Goal: Task Accomplishment & Management: Manage account settings

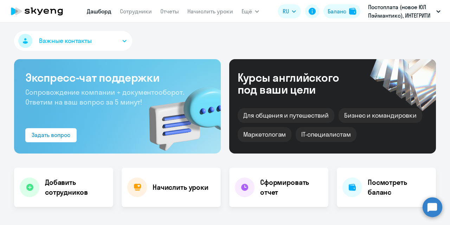
select select "30"
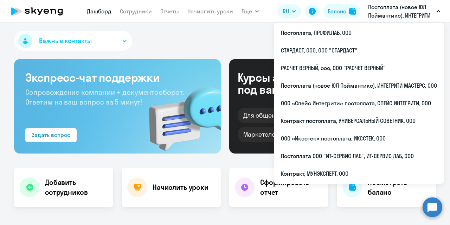
click at [401, 2] on app-header "[PERSON_NAME] Отчеты Начислить уроки Ещё Дашборд Сотрудники Отчеты Начислить ур…" at bounding box center [225, 11] width 450 height 22
click at [400, 16] on p "Постоплата (новое ЮЛ Пэймантикс), ИНТЕГРИТИ МАСТЕРС, ООО" at bounding box center [400, 11] width 65 height 17
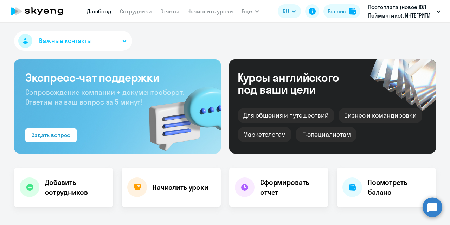
click at [400, 16] on p "Постоплата (новое ЮЛ Пэймантикс), ИНТЕГРИТИ МАСТЕРС, ООО" at bounding box center [400, 11] width 65 height 17
click at [144, 7] on app-menu-item-link "Сотрудники" at bounding box center [136, 11] width 32 height 9
click at [137, 13] on link "Сотрудники" at bounding box center [136, 11] width 32 height 7
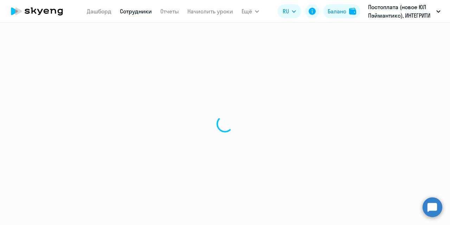
select select "30"
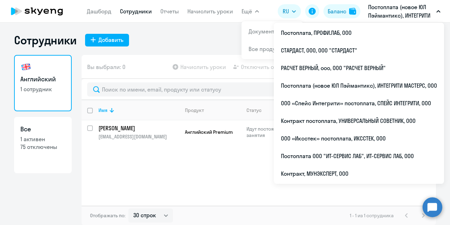
click at [407, 10] on p "Постоплата (новое ЮЛ Пэймантикс), ИНТЕГРИТИ МАСТЕРС, ООО" at bounding box center [400, 11] width 65 height 17
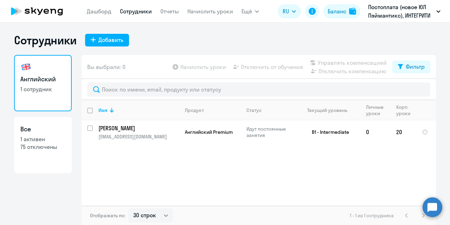
click at [406, 11] on p "Постоплата (новое ЮЛ Пэймантикс), ИНТЕГРИТИ МАСТЕРС, ООО" at bounding box center [400, 11] width 65 height 17
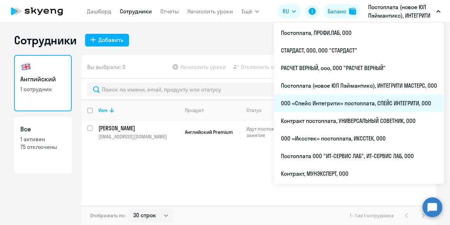
click at [360, 111] on li "ООО «Спейс Интегрити» постоплата, СПЕЙС ИНТЕГРИТИ, ООО" at bounding box center [359, 103] width 170 height 18
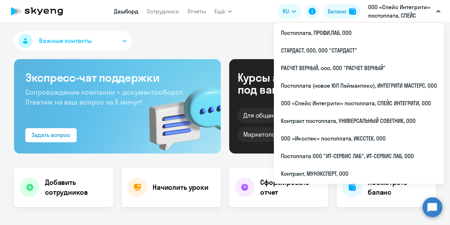
click at [396, 17] on p "ООО «Спейс Интегрити» постоплата, СПЕЙС ИНТЕГРИТИ, ООО" at bounding box center [400, 11] width 65 height 17
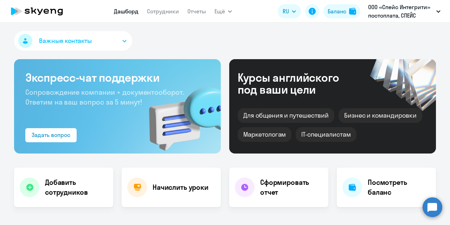
click at [396, 17] on p "ООО «Спейс Интегрити» постоплата, СПЕЙС ИНТЕГРИТИ, ООО" at bounding box center [400, 11] width 65 height 17
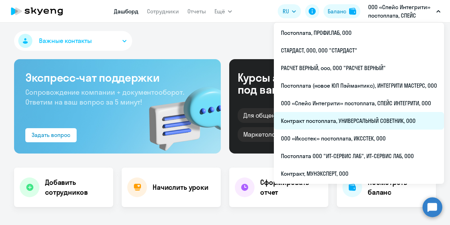
click at [356, 117] on li "Контракт постоплата, УНИВЕРСАЛЬНЫЙ СОВЕТНИК, ООО" at bounding box center [359, 121] width 170 height 18
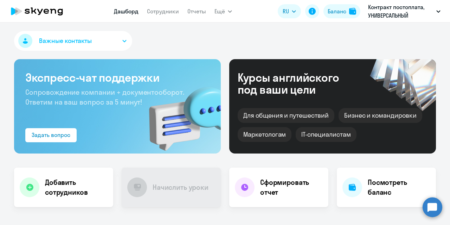
click at [168, 16] on nav "Дашборд Сотрудники Отчеты" at bounding box center [160, 11] width 92 height 14
click at [166, 12] on link "Сотрудники" at bounding box center [163, 11] width 32 height 7
select select "30"
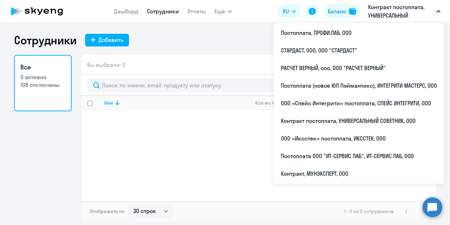
click at [397, 11] on p "Контракт постоплата, УНИВЕРСАЛЬНЫЙ СОВЕТНИК, ООО" at bounding box center [400, 11] width 65 height 17
click at [388, 16] on p "Контракт постоплата, УНИВЕРСАЛЬНЫЙ СОВЕТНИК, ООО" at bounding box center [400, 11] width 65 height 17
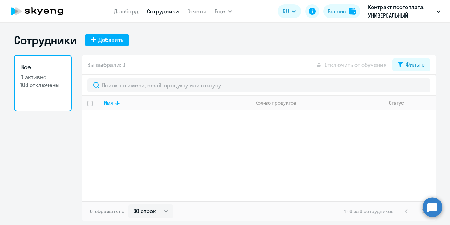
click at [388, 16] on p "Контракт постоплата, УНИВЕРСАЛЬНЫЙ СОВЕТНИК, ООО" at bounding box center [400, 11] width 65 height 17
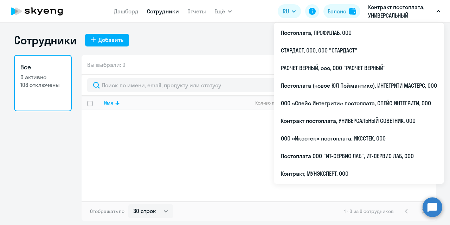
click at [383, 11] on p "Контракт постоплата, УНИВЕРСАЛЬНЫЙ СОВЕТНИК, ООО" at bounding box center [400, 11] width 65 height 17
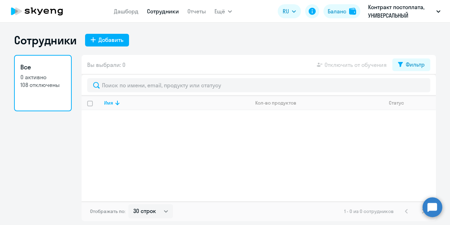
click at [383, 11] on p "Контракт постоплата, УНИВЕРСАЛЬНЫЙ СОВЕТНИК, ООО" at bounding box center [400, 11] width 65 height 17
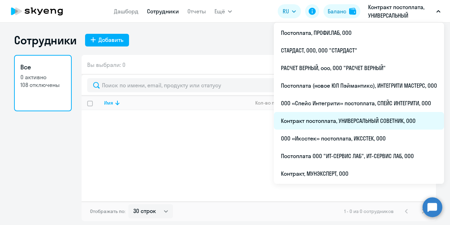
click at [354, 122] on li "Контракт постоплата, УНИВЕРСАЛЬНЫЙ СОВЕТНИК, ООО" at bounding box center [359, 121] width 170 height 18
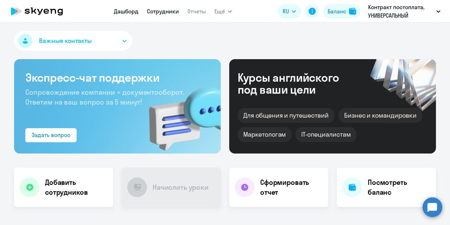
click at [167, 15] on link "Сотрудники" at bounding box center [163, 11] width 32 height 7
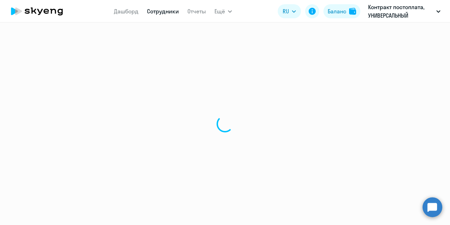
select select "30"
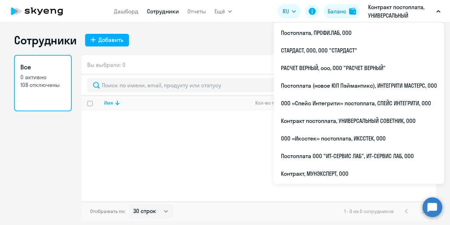
click at [384, 11] on p "Контракт постоплата, УНИВЕРСАЛЬНЫЙ СОВЕТНИК, ООО" at bounding box center [400, 11] width 65 height 17
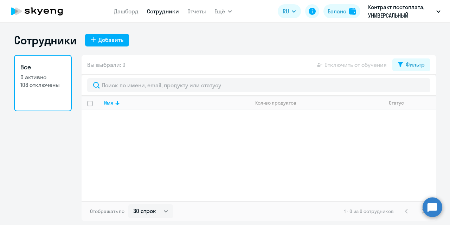
click at [384, 11] on p "Контракт постоплата, УНИВЕРСАЛЬНЫЙ СОВЕТНИК, ООО" at bounding box center [400, 11] width 65 height 17
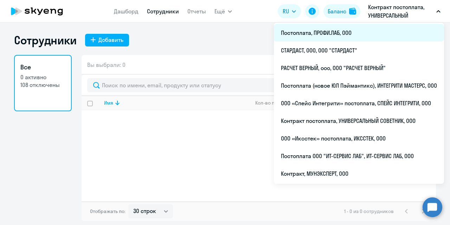
click at [339, 33] on li "Постоплата, ПРОФИ.ЛАБ, ООО" at bounding box center [359, 33] width 170 height 18
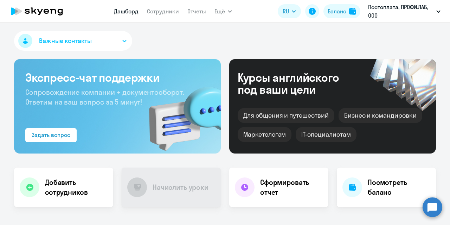
click at [165, 15] on app-menu-item-link "Сотрудники" at bounding box center [163, 11] width 32 height 9
click at [164, 13] on link "Сотрудники" at bounding box center [163, 11] width 32 height 7
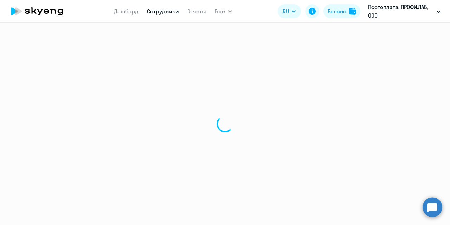
select select "30"
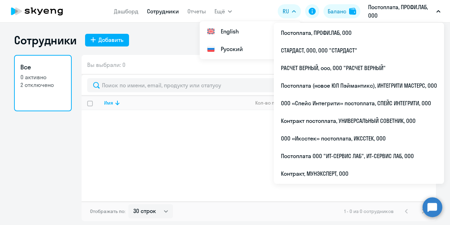
click at [382, 10] on p "Постоплата, ПРОФИ.ЛАБ, ООО" at bounding box center [400, 11] width 65 height 17
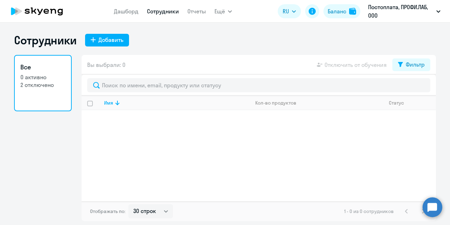
click at [382, 10] on p "Постоплата, ПРОФИ.ЛАБ, ООО" at bounding box center [400, 11] width 65 height 17
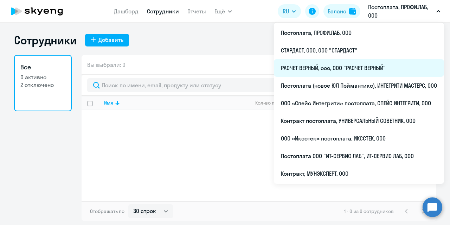
click at [337, 71] on li "РАСЧЕТ ВЕРНЫЙ, ооо, ООО "РАСЧЕТ ВЕРНЫЙ"" at bounding box center [359, 68] width 170 height 18
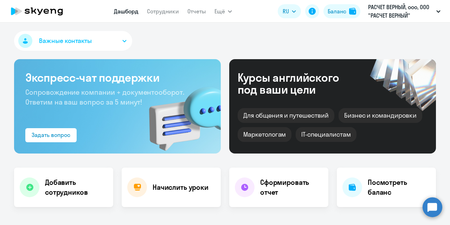
select select "30"
click at [165, 15] on app-menu-item-link "Сотрудники" at bounding box center [163, 11] width 32 height 9
click at [164, 11] on link "Сотрудники" at bounding box center [163, 11] width 32 height 7
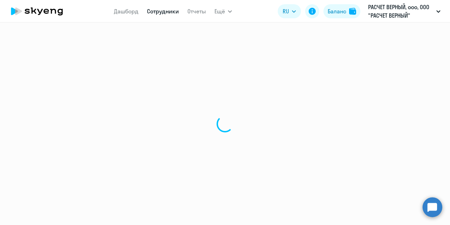
select select "30"
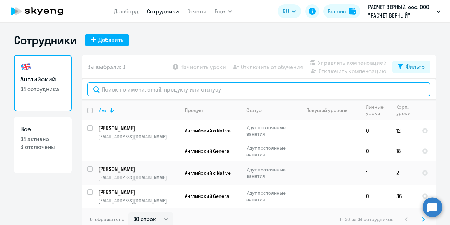
click at [166, 89] on input "text" at bounding box center [258, 89] width 343 height 14
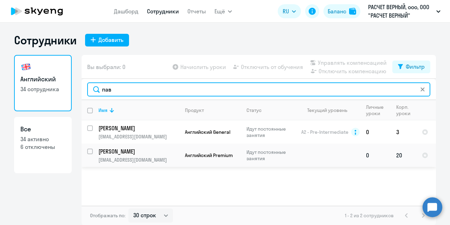
type input "пав"
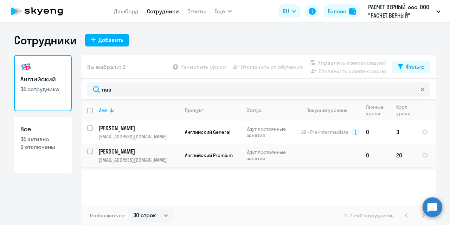
click at [360, 158] on td "0" at bounding box center [375, 154] width 30 height 23
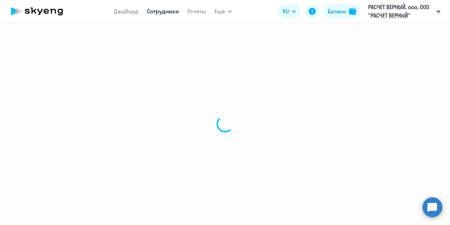
select select "english"
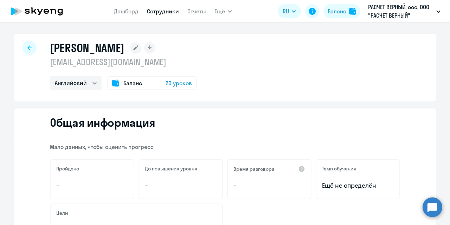
click at [180, 82] on span "20 уроков" at bounding box center [179, 83] width 26 height 8
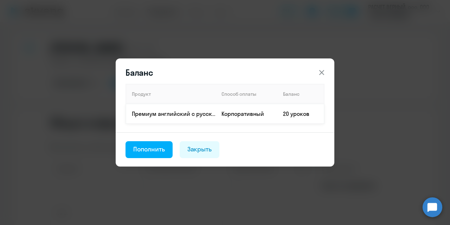
click at [289, 113] on td "20 уроков" at bounding box center [300, 114] width 47 height 20
click at [145, 152] on div "Пополнить" at bounding box center [149, 148] width 32 height 9
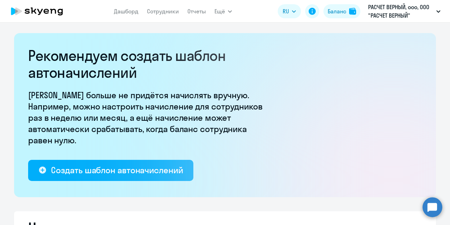
select select "10"
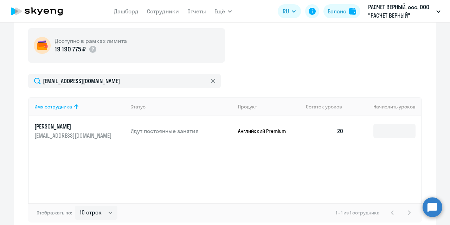
scroll to position [255, 0]
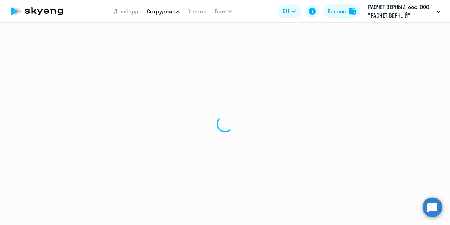
select select "english"
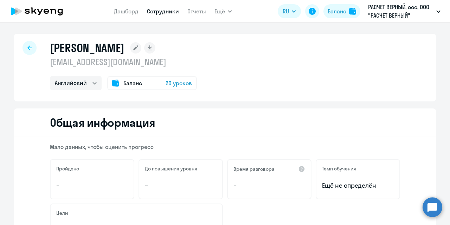
click at [31, 50] on div at bounding box center [29, 48] width 14 height 14
select select "30"
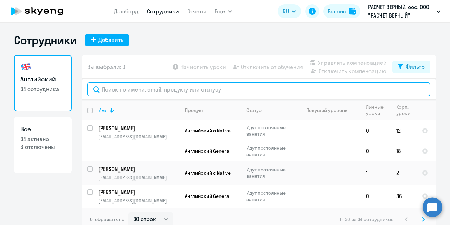
click at [166, 92] on input "text" at bounding box center [258, 89] width 343 height 14
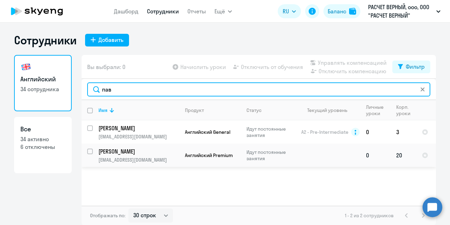
type input "пав"
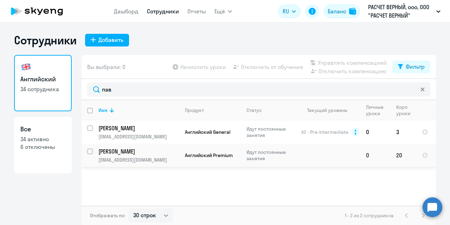
click at [140, 158] on p "[EMAIL_ADDRESS][DOMAIN_NAME]" at bounding box center [138, 159] width 80 height 6
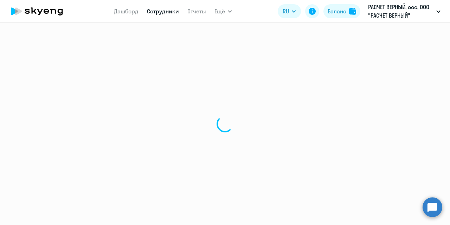
select select "english"
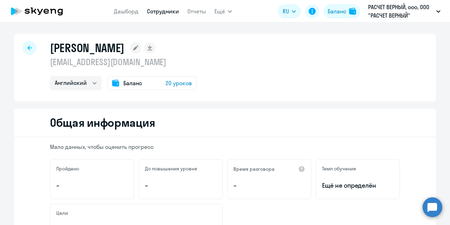
click at [129, 86] on span "Баланс" at bounding box center [132, 83] width 19 height 8
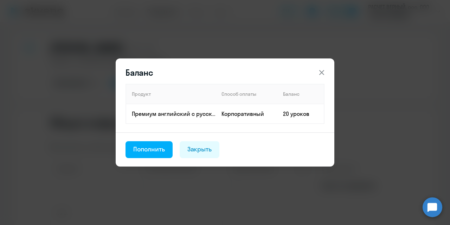
click at [129, 86] on th "Продукт" at bounding box center [171, 94] width 90 height 20
click at [176, 117] on td "Премиум английский с русскоговорящим преподавателем" at bounding box center [171, 114] width 90 height 20
click at [315, 73] on button at bounding box center [322, 72] width 14 height 14
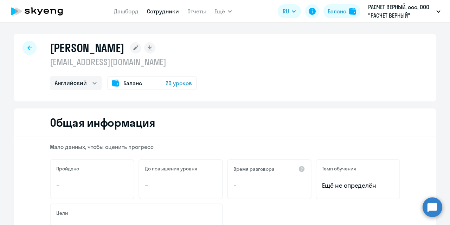
click at [318, 73] on div "[PERSON_NAME] [EMAIL_ADDRESS][DOMAIN_NAME] Английский Баланс 20 уроков" at bounding box center [225, 67] width 422 height 67
click at [29, 50] on div at bounding box center [29, 48] width 14 height 14
select select "30"
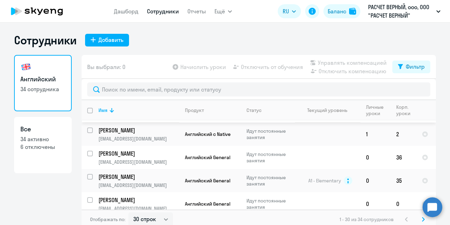
scroll to position [43, 0]
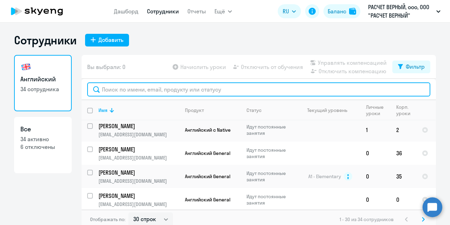
click at [158, 90] on input "text" at bounding box center [258, 89] width 343 height 14
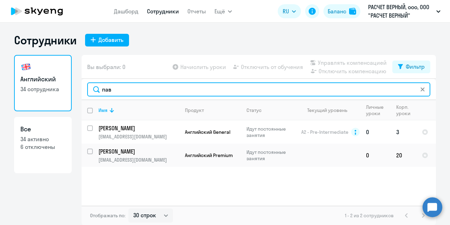
scroll to position [0, 0]
type input "пав"
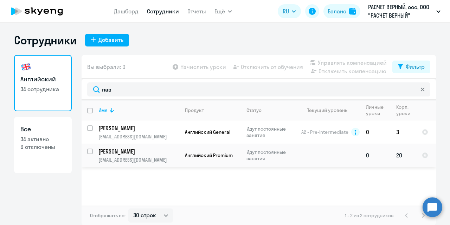
click at [88, 152] on input "select row 22379834" at bounding box center [94, 155] width 14 height 14
checkbox input "true"
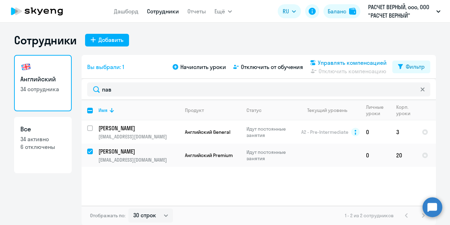
click at [327, 59] on span "Управлять компенсацией" at bounding box center [352, 62] width 69 height 8
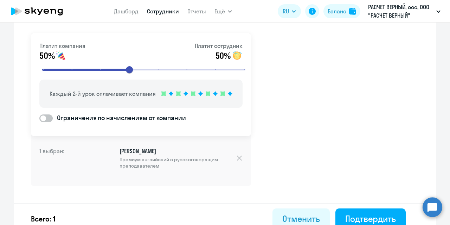
scroll to position [48, 0]
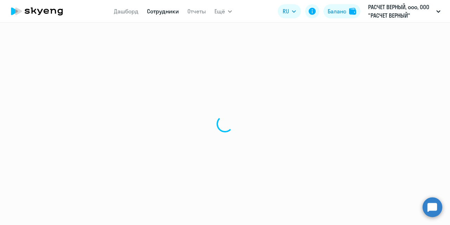
select select "30"
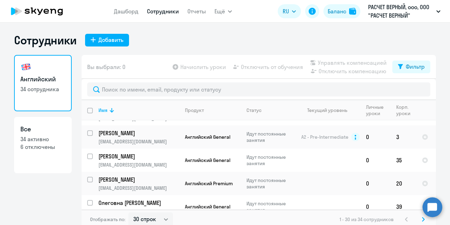
scroll to position [128, 0]
click at [89, 179] on input "select row 22379834" at bounding box center [94, 184] width 14 height 14
checkbox input "true"
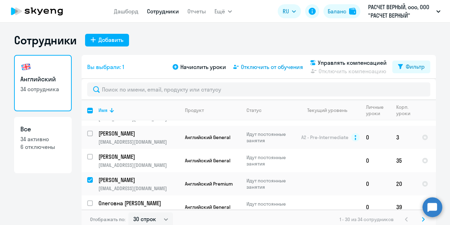
click at [246, 67] on span "Отключить от обучения" at bounding box center [272, 67] width 62 height 8
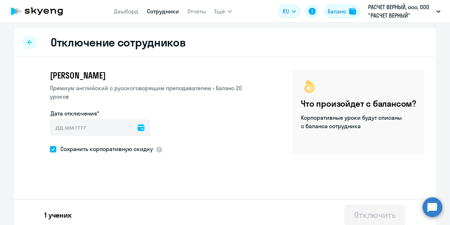
click at [28, 45] on icon at bounding box center [29, 42] width 5 height 5
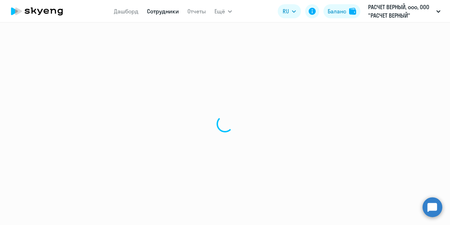
select select "30"
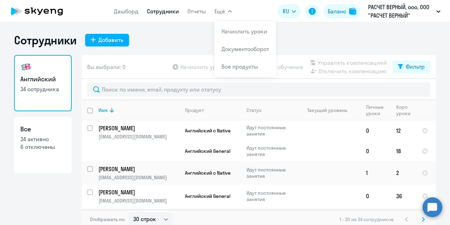
click at [219, 14] on span "Ещё" at bounding box center [219, 11] width 11 height 8
click at [134, 10] on link "Дашборд" at bounding box center [126, 11] width 25 height 7
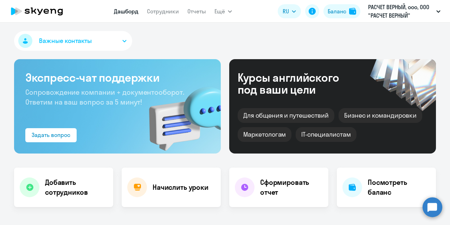
select select "30"
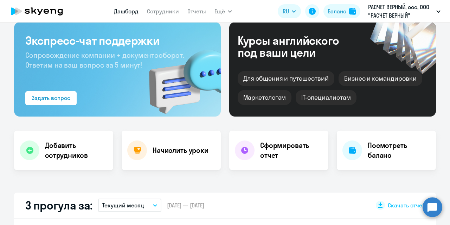
scroll to position [36, 0]
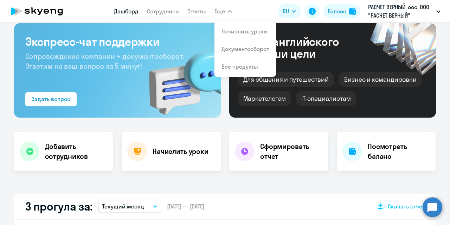
click at [218, 13] on span "Ещё" at bounding box center [219, 11] width 11 height 8
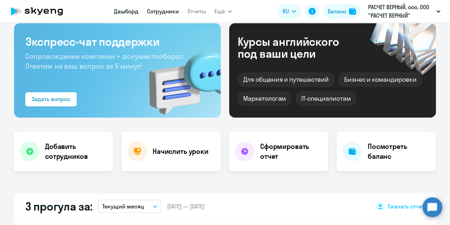
click at [161, 10] on link "Сотрудники" at bounding box center [163, 11] width 32 height 7
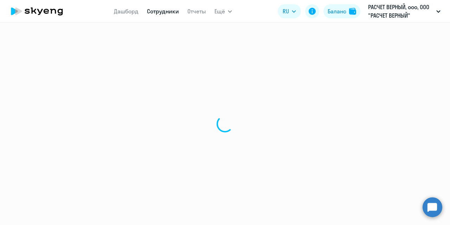
select select "30"
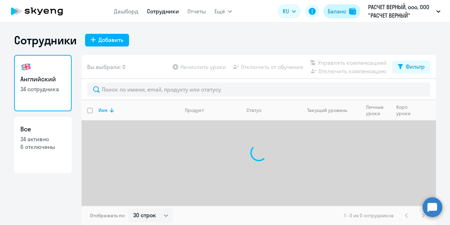
click at [335, 16] on button "Баланс" at bounding box center [341, 11] width 37 height 14
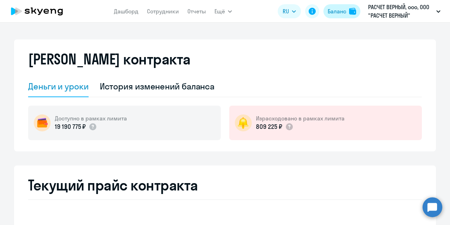
select select "english_adult_not_native_speaker"
click at [164, 10] on link "Сотрудники" at bounding box center [163, 11] width 32 height 7
select select "30"
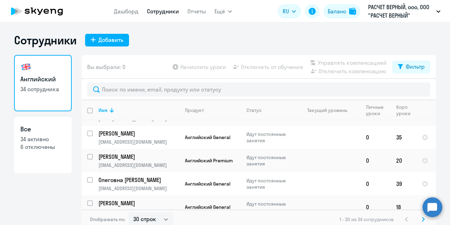
scroll to position [153, 0]
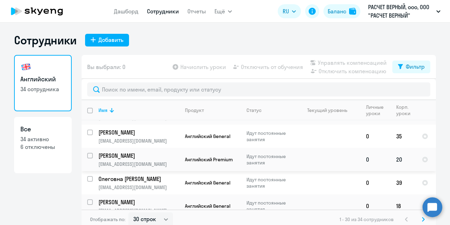
click at [88, 153] on input "select row 22379834" at bounding box center [94, 160] width 14 height 14
checkbox input "true"
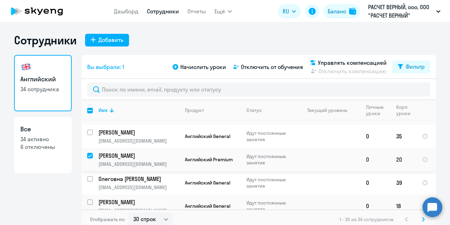
click at [160, 161] on p "[EMAIL_ADDRESS][DOMAIN_NAME]" at bounding box center [138, 164] width 80 height 6
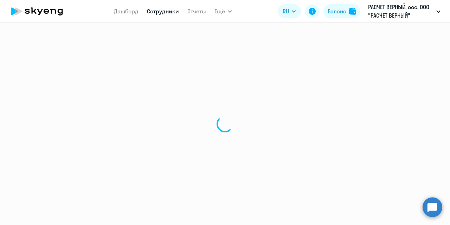
select select "english"
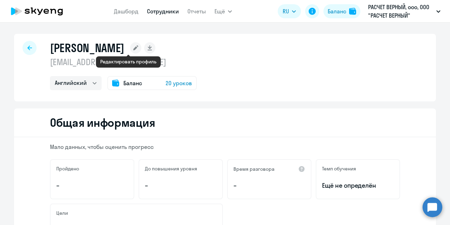
click at [130, 48] on rect at bounding box center [135, 47] width 11 height 11
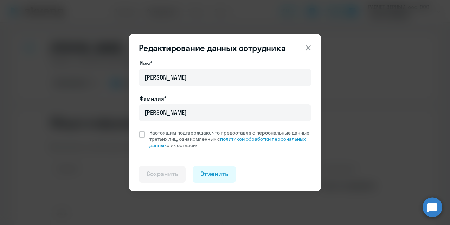
click at [309, 46] on icon at bounding box center [308, 48] width 8 height 8
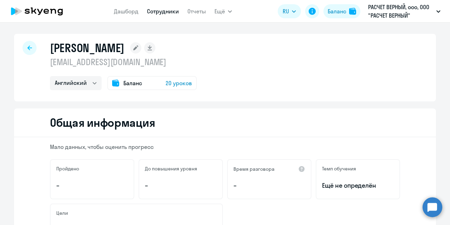
click at [34, 47] on div "[PERSON_NAME] [EMAIL_ADDRESS][DOMAIN_NAME] Английский Баланс 20 уроков" at bounding box center [225, 67] width 422 height 67
click at [28, 47] on icon at bounding box center [29, 47] width 5 height 5
select select "30"
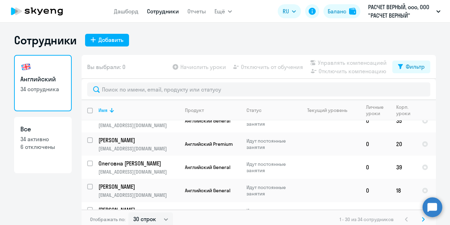
scroll to position [174, 0]
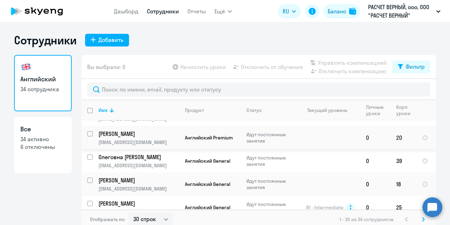
click at [89, 132] on input "select row 22379834" at bounding box center [94, 138] width 14 height 14
checkbox input "true"
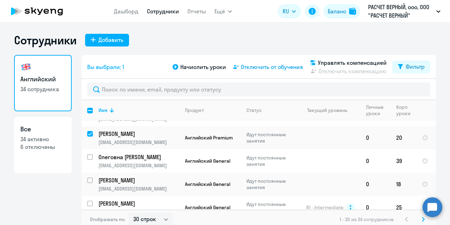
click at [270, 68] on span "Отключить от обучения" at bounding box center [272, 67] width 62 height 8
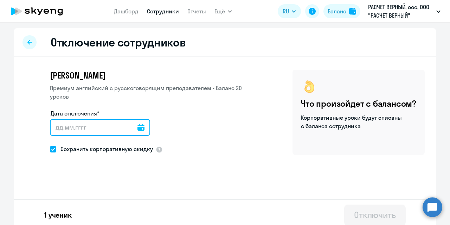
click at [62, 124] on input "Дата отключения*" at bounding box center [100, 127] width 100 height 17
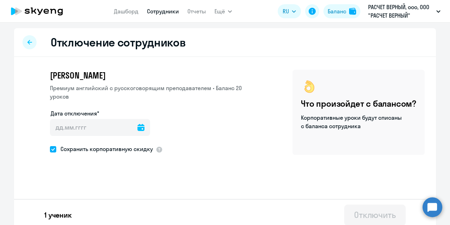
click at [25, 38] on div at bounding box center [29, 42] width 14 height 14
select select "30"
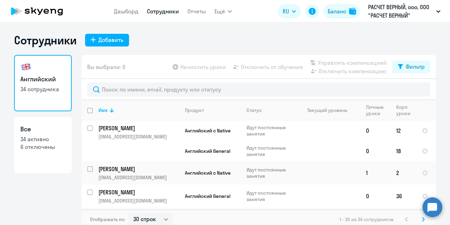
click at [53, 139] on p "34 активно" at bounding box center [42, 139] width 45 height 8
select select "30"
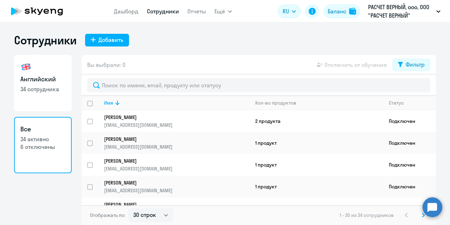
click at [29, 86] on p "34 сотрудника" at bounding box center [42, 89] width 45 height 8
select select "30"
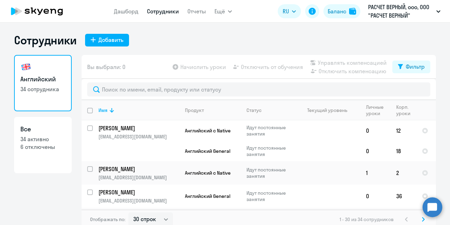
click at [405, 75] on div "Вы выбрали: 0 Начислить уроки Отключить от обучения Управлять компенсацией Откл…" at bounding box center [259, 67] width 354 height 24
click at [407, 69] on div "Фильтр" at bounding box center [415, 66] width 19 height 8
click at [418, 86] on span at bounding box center [416, 89] width 12 height 7
click at [410, 89] on input "checkbox" at bounding box center [410, 89] width 0 height 0
checkbox input "true"
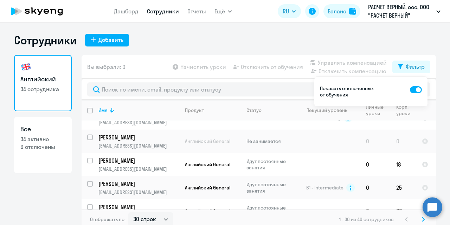
scroll to position [637, 0]
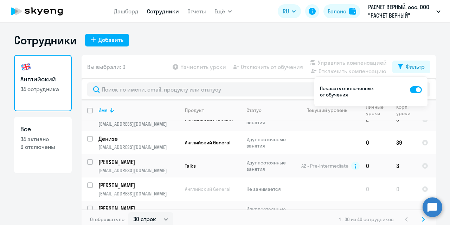
click at [411, 51] on div "Сотрудники Добавить Английский 34 сотрудника Все 34 активно 6 отключены Вы выбр…" at bounding box center [225, 131] width 422 height 196
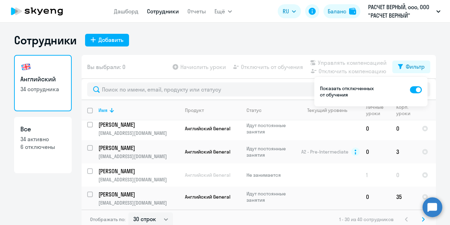
scroll to position [0, 0]
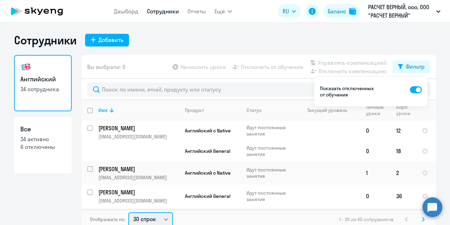
click at [154, 216] on select "30 строк 50 строк 100 строк" at bounding box center [150, 219] width 45 height 14
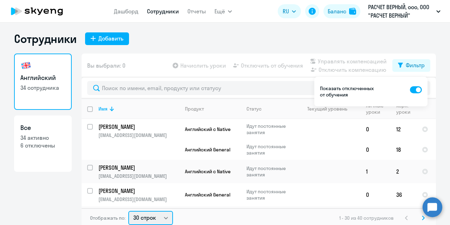
select select "100"
click at [128, 211] on select "30 строк 50 строк 100 строк" at bounding box center [150, 218] width 45 height 14
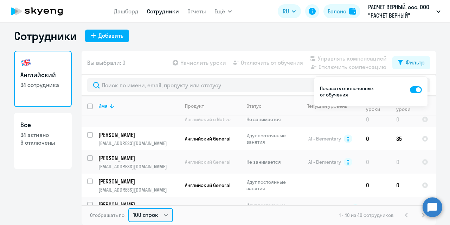
scroll to position [0, 0]
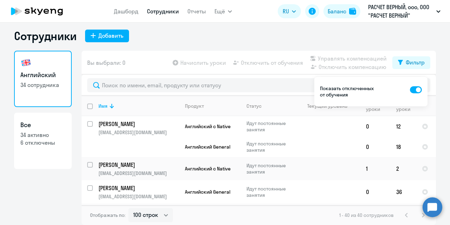
click at [437, 76] on ng-component "Сотрудники Добавить Английский 34 сотрудника Все 34 активно 6 отключены Вы выбр…" at bounding box center [225, 127] width 450 height 196
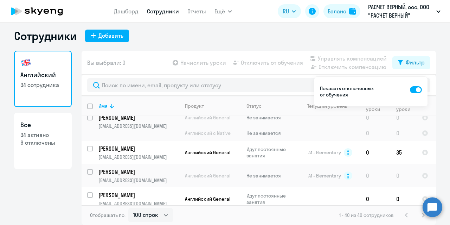
scroll to position [97, 0]
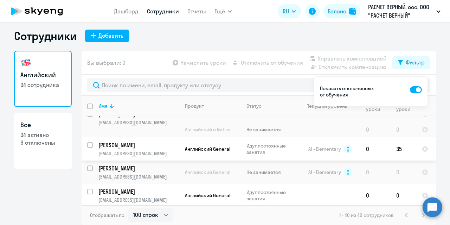
click at [164, 150] on p "[EMAIL_ADDRESS][DOMAIN_NAME]" at bounding box center [138, 153] width 80 height 6
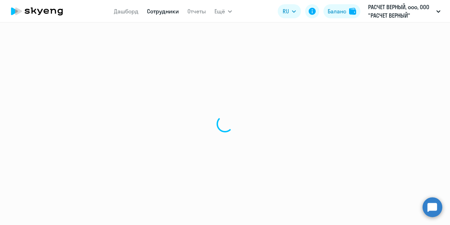
select select "english"
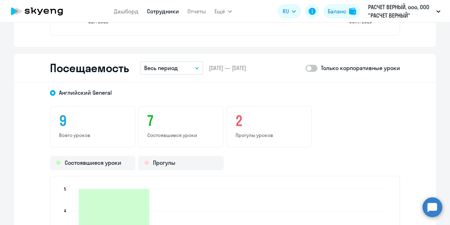
scroll to position [818, 0]
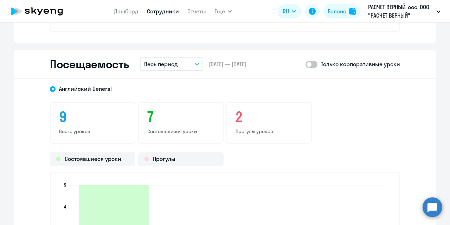
select select "30"
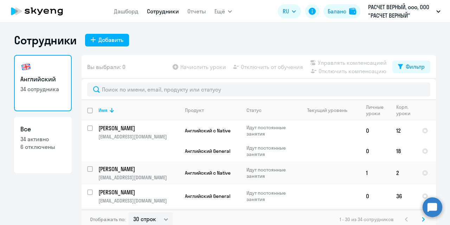
click at [37, 147] on p "6 отключены" at bounding box center [42, 147] width 45 height 8
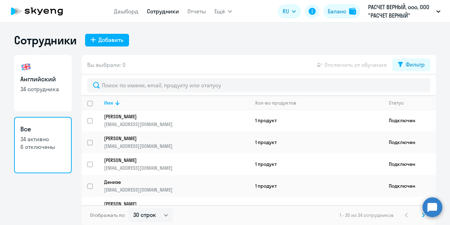
scroll to position [545, 0]
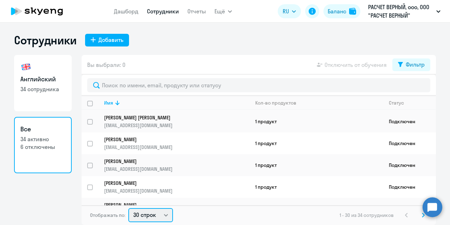
click at [161, 212] on select "30 строк 50 строк 100 строк" at bounding box center [150, 215] width 45 height 14
select select "100"
click at [128, 208] on select "30 строк 50 строк 100 строк" at bounding box center [150, 215] width 45 height 14
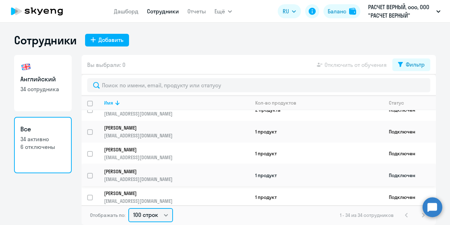
scroll to position [0, 0]
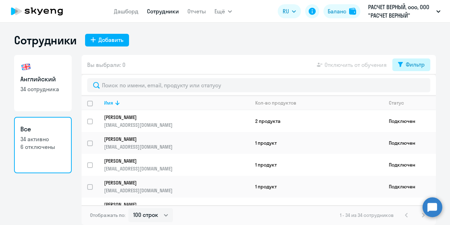
click at [399, 66] on icon at bounding box center [400, 64] width 5 height 5
click at [420, 85] on span at bounding box center [419, 87] width 12 height 7
click at [413, 87] on input "checkbox" at bounding box center [412, 87] width 0 height 0
checkbox input "true"
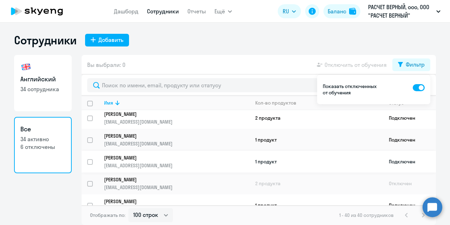
scroll to position [4, 0]
click at [92, 180] on input "select row 21818960" at bounding box center [94, 187] width 14 height 14
checkbox input "true"
click at [144, 178] on p "[PERSON_NAME]" at bounding box center [172, 179] width 136 height 6
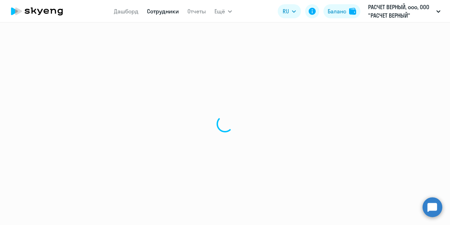
select select "english"
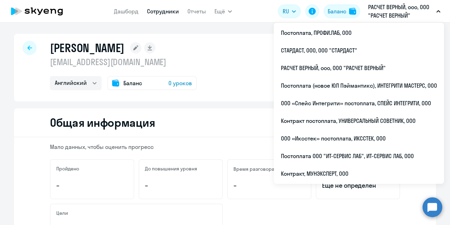
click at [150, 13] on link "Сотрудники" at bounding box center [163, 11] width 32 height 7
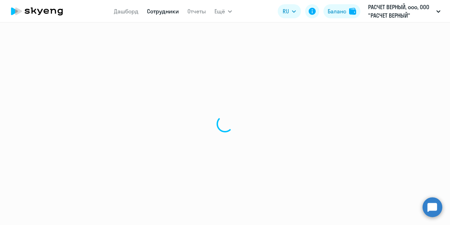
select select "30"
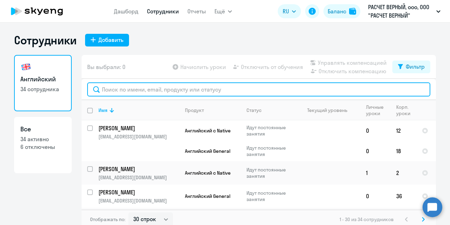
click at [164, 91] on input "text" at bounding box center [258, 89] width 343 height 14
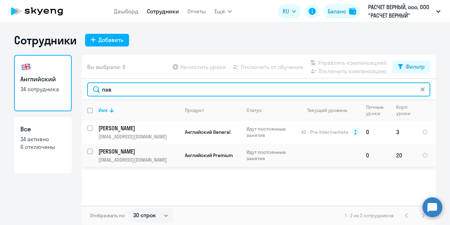
type input "пав"
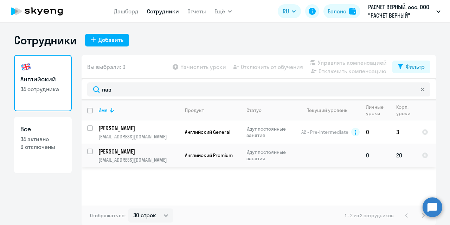
click at [134, 157] on p "[EMAIL_ADDRESS][DOMAIN_NAME]" at bounding box center [138, 159] width 80 height 6
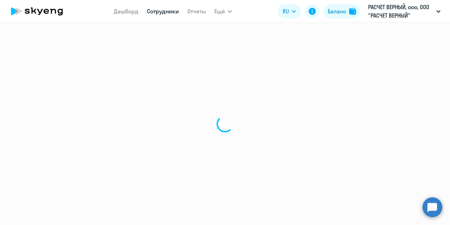
select select "english"
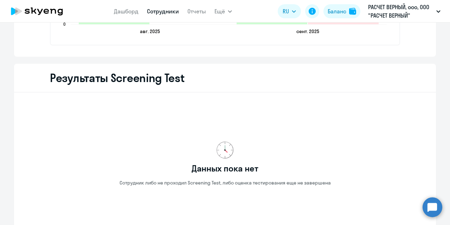
scroll to position [1150, 0]
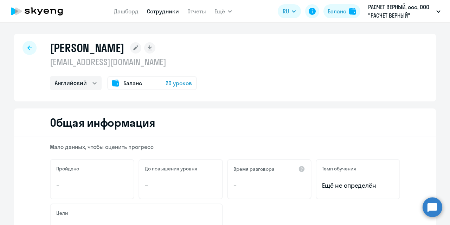
select select "30"
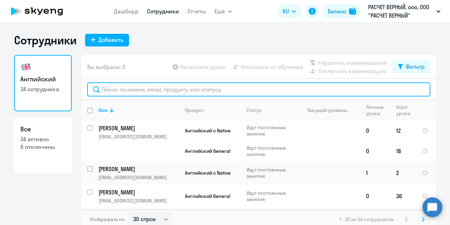
click at [122, 88] on input "text" at bounding box center [258, 89] width 343 height 14
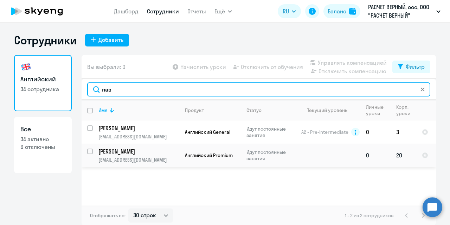
type input "пав"
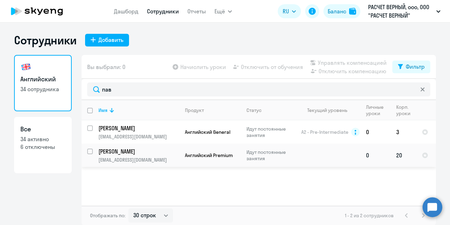
click at [87, 151] on input "select row 22379834" at bounding box center [94, 155] width 14 height 14
checkbox input "true"
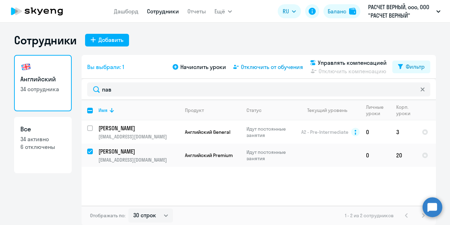
click at [261, 67] on span "Отключить от обучения" at bounding box center [272, 67] width 62 height 8
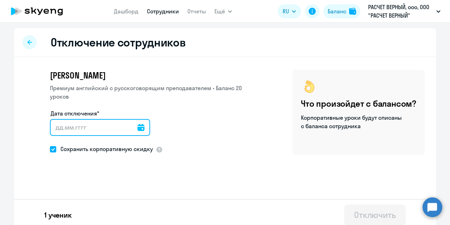
click at [89, 123] on input "Дата отключения*" at bounding box center [100, 127] width 100 height 17
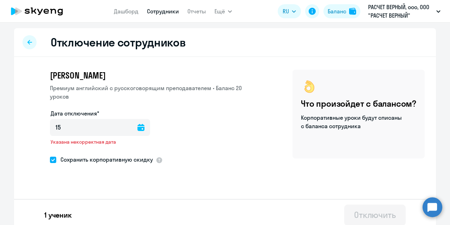
click at [137, 129] on icon at bounding box center [140, 127] width 7 height 7
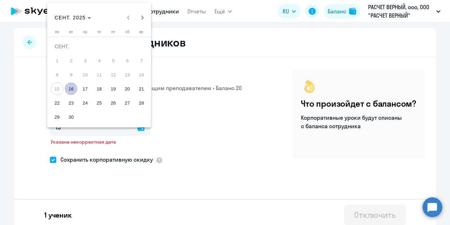
click at [59, 91] on span "15" at bounding box center [57, 88] width 13 height 13
click at [58, 90] on span "15" at bounding box center [57, 88] width 13 height 13
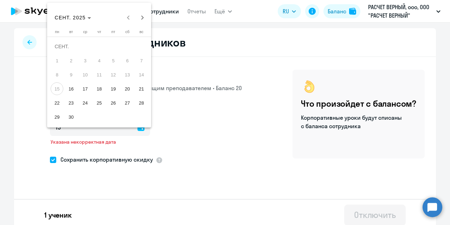
click at [58, 90] on span "15" at bounding box center [57, 88] width 13 height 13
click at [228, 144] on div at bounding box center [225, 112] width 450 height 225
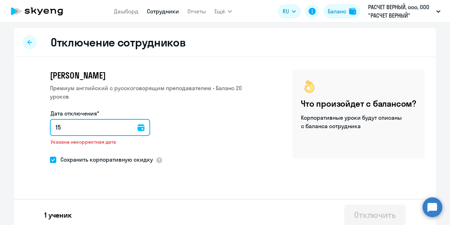
click at [88, 126] on input "15" at bounding box center [100, 127] width 100 height 17
type input "[DATE]"
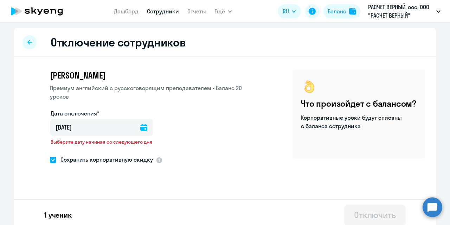
click at [143, 129] on icon at bounding box center [143, 127] width 7 height 7
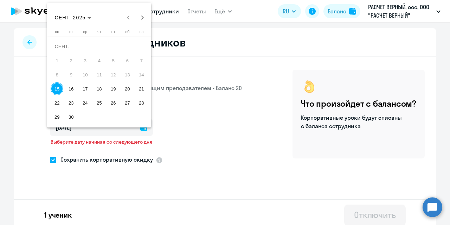
click at [179, 129] on div at bounding box center [225, 112] width 450 height 225
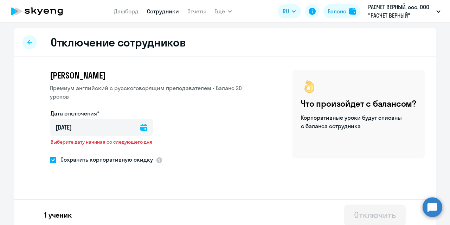
scroll to position [6, 0]
